Goal: Task Accomplishment & Management: Use online tool/utility

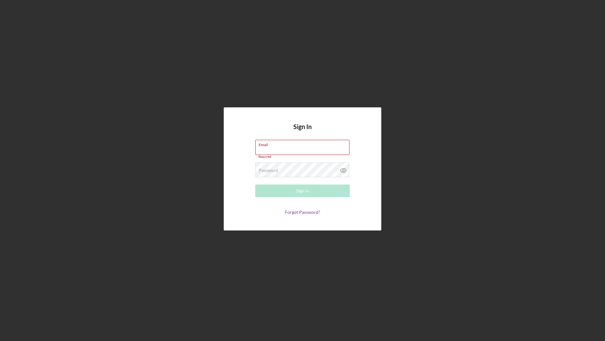
type input "[EMAIL_ADDRESS][DOMAIN_NAME]"
click at [271, 190] on button "Sign In" at bounding box center [302, 191] width 95 height 13
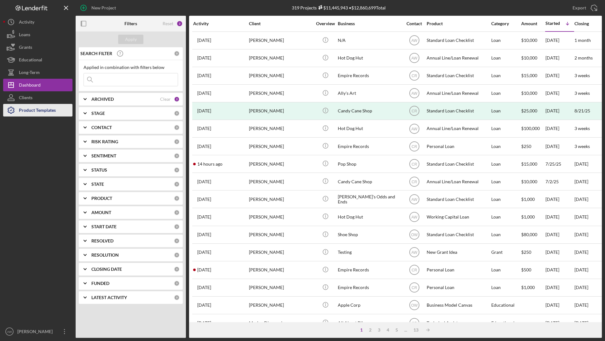
click at [51, 116] on div "Product Templates" at bounding box center [37, 111] width 37 height 14
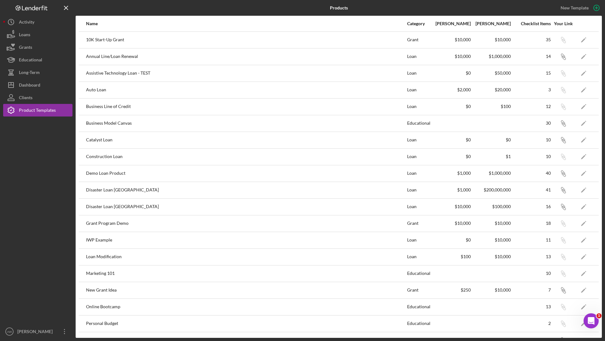
scroll to position [178, 0]
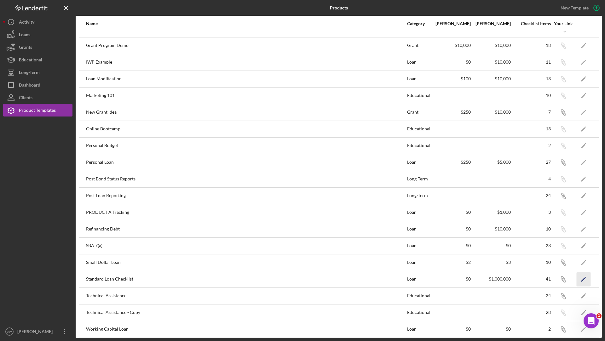
click at [580, 276] on icon "Icon/Edit" at bounding box center [584, 279] width 14 height 14
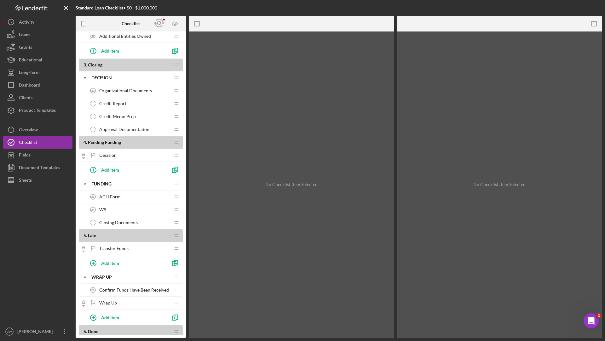
scroll to position [473, 0]
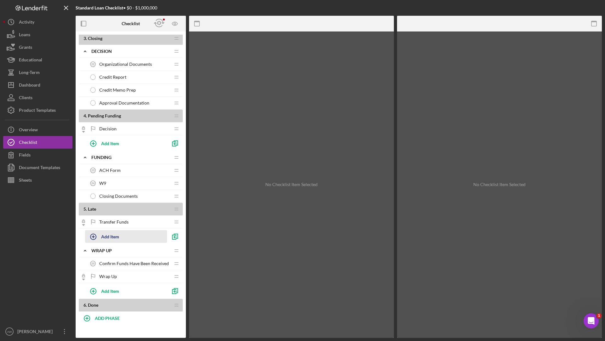
click at [96, 232] on icon "button" at bounding box center [93, 237] width 16 height 16
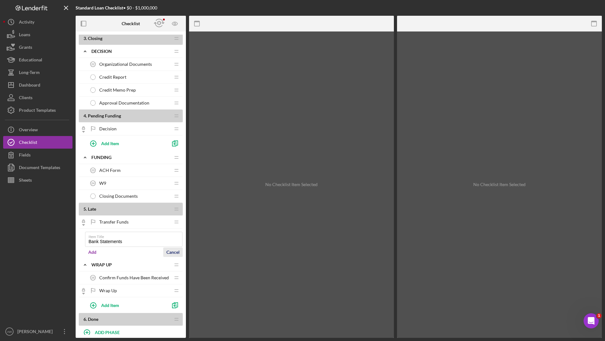
type input "Bank Statements"
click at [181, 248] on button "Cancel" at bounding box center [173, 252] width 20 height 9
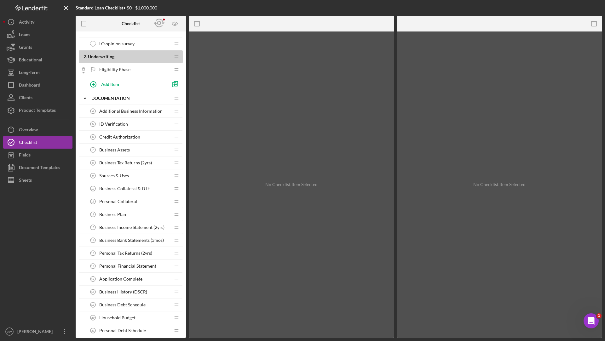
scroll to position [0, 0]
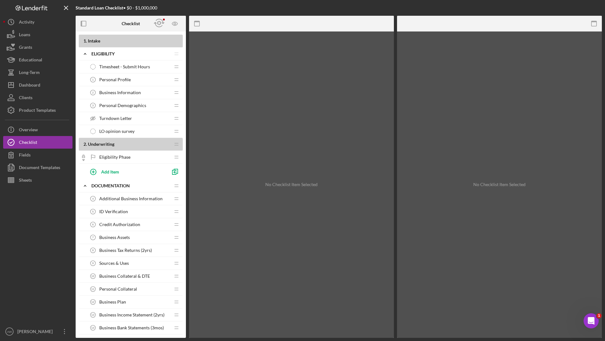
click at [117, 103] on span "Personal Demographics" at bounding box center [122, 105] width 47 height 5
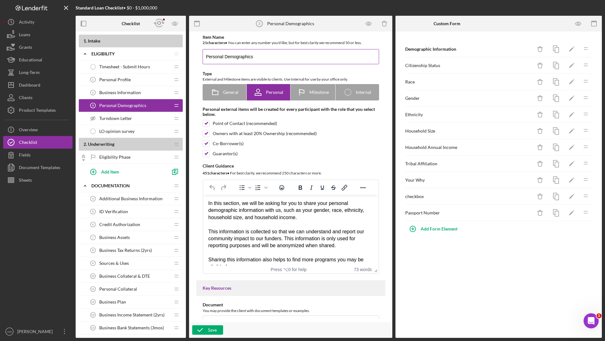
click at [302, 58] on input "Personal Demographics" at bounding box center [291, 56] width 176 height 15
click at [161, 23] on icon "button" at bounding box center [159, 23] width 14 height 14
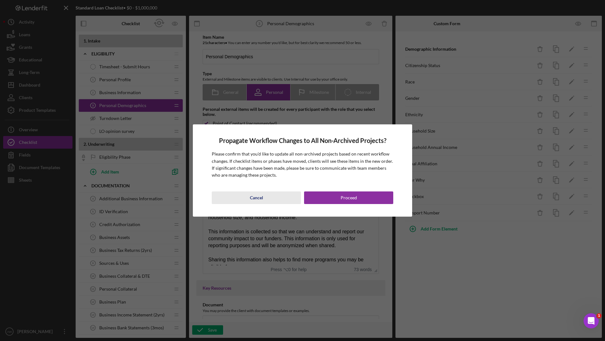
click at [260, 196] on div "Cancel" at bounding box center [256, 198] width 13 height 13
